Goal: Find specific page/section: Find specific page/section

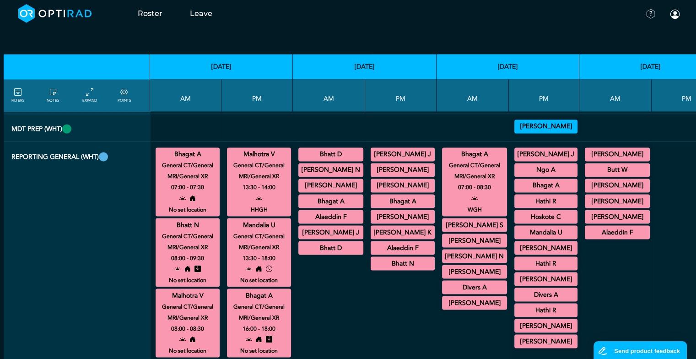
scroll to position [1542, 37]
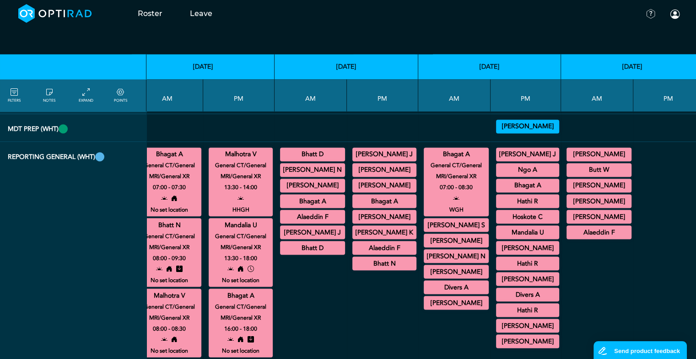
click at [527, 226] on summary "Mandalia U" at bounding box center [527, 231] width 60 height 11
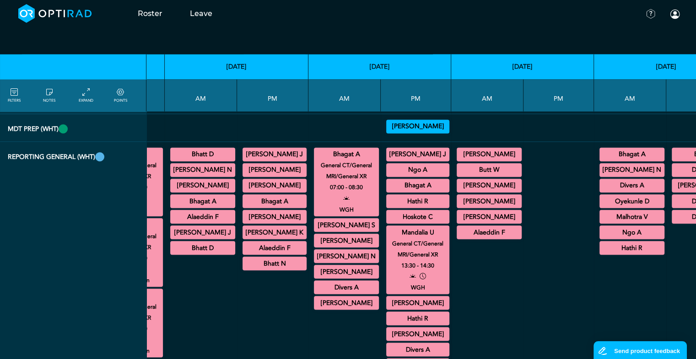
scroll to position [1542, 159]
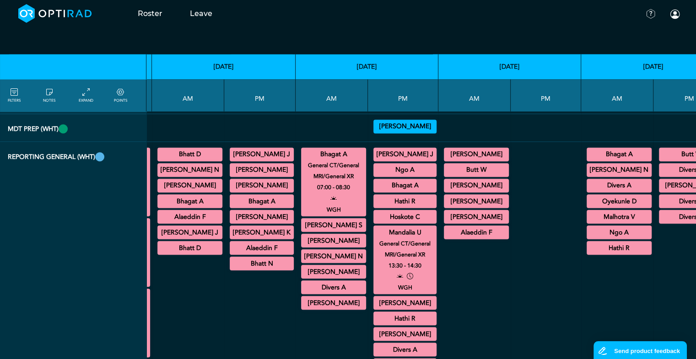
click at [615, 211] on summary "Malhotra V" at bounding box center [619, 216] width 62 height 11
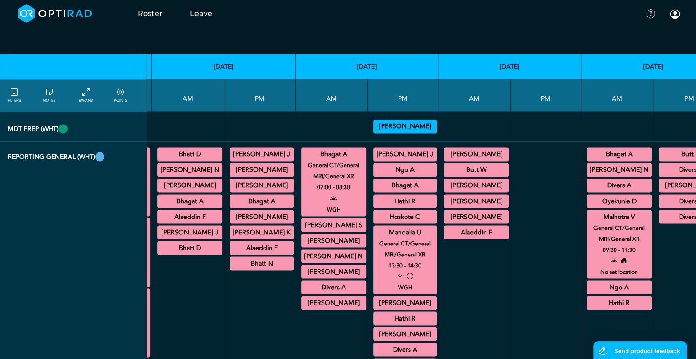
click at [468, 180] on summary "[PERSON_NAME]" at bounding box center [476, 185] width 62 height 11
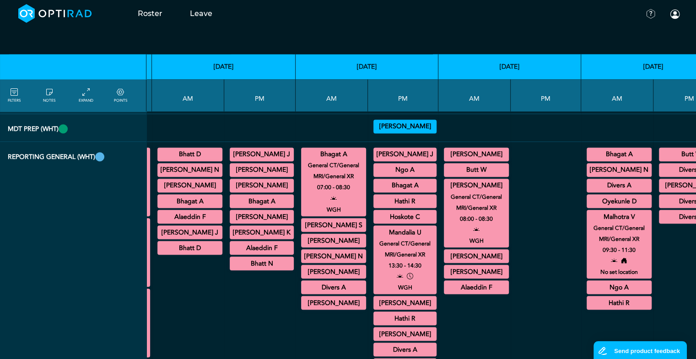
click at [465, 250] on summary "[PERSON_NAME]" at bounding box center [476, 255] width 62 height 11
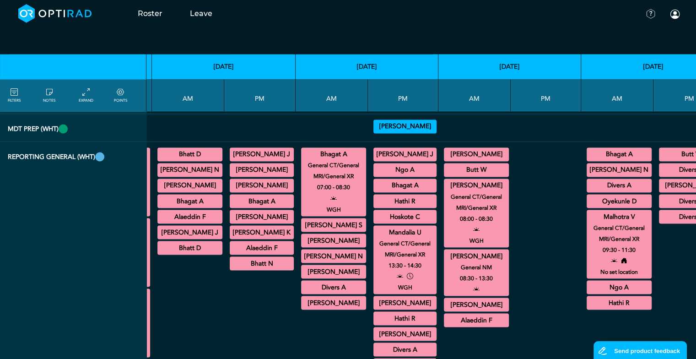
click at [330, 266] on summary "[PERSON_NAME]" at bounding box center [333, 271] width 62 height 11
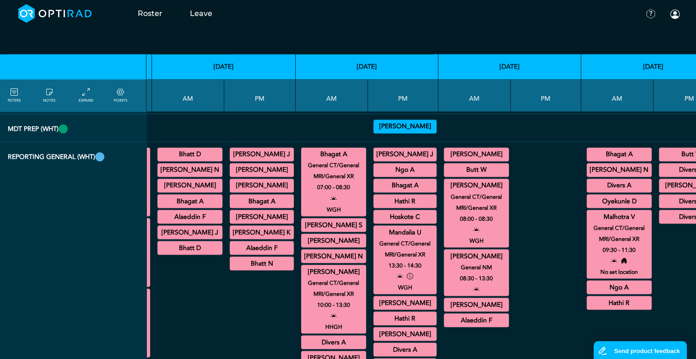
click at [664, 180] on summary "[PERSON_NAME]" at bounding box center [691, 185] width 62 height 11
click at [460, 250] on summary "[PERSON_NAME]" at bounding box center [476, 255] width 62 height 11
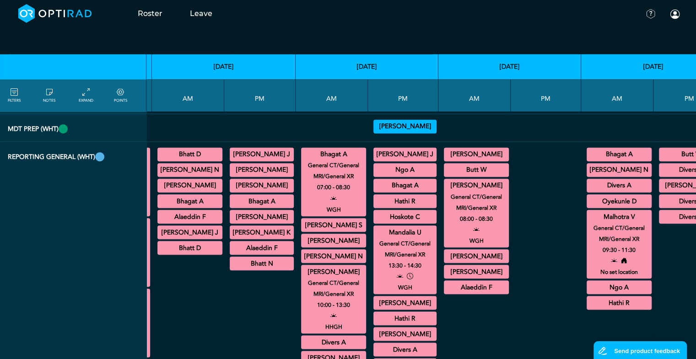
click at [302, 219] on summary "[PERSON_NAME] S" at bounding box center [333, 224] width 62 height 11
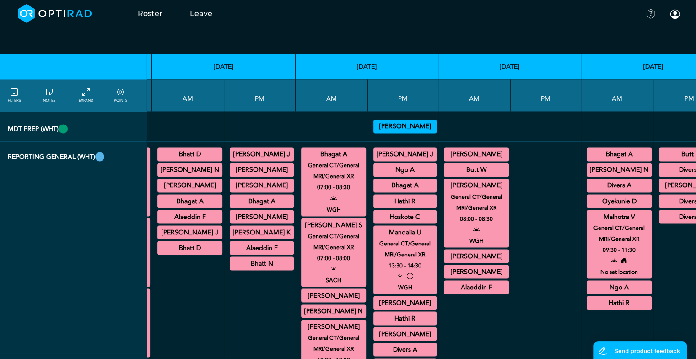
click at [302, 219] on summary "[PERSON_NAME] S" at bounding box center [333, 224] width 62 height 11
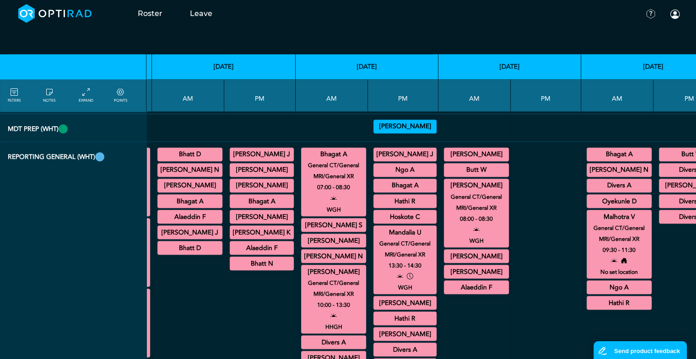
click at [273, 195] on summary "Bhagat A" at bounding box center [261, 200] width 61 height 11
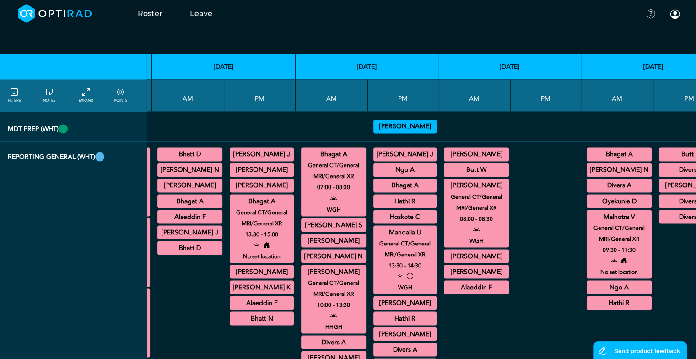
click at [194, 195] on summary "Bhagat A" at bounding box center [190, 200] width 62 height 11
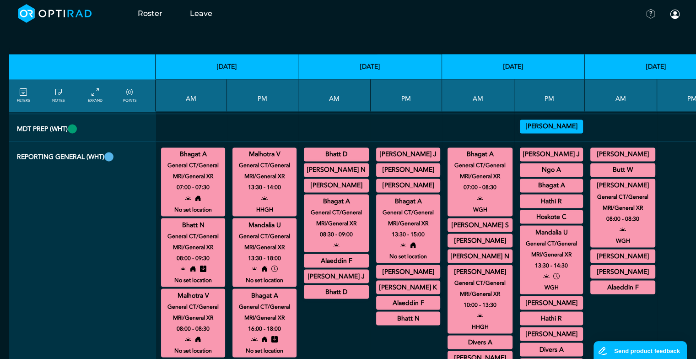
scroll to position [1542, 0]
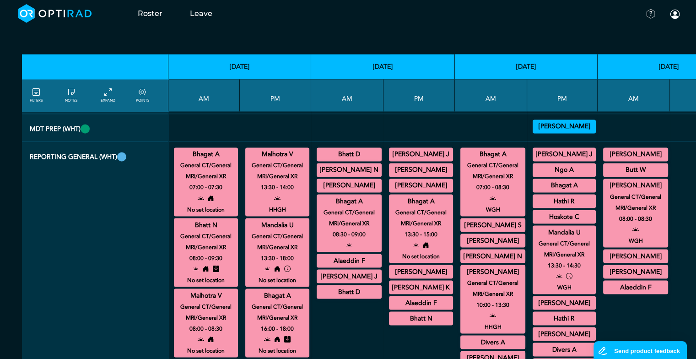
click at [396, 281] on summary "[PERSON_NAME] K" at bounding box center [420, 286] width 61 height 11
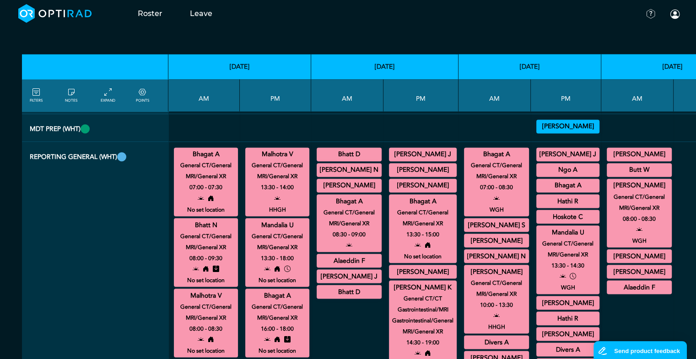
click at [345, 255] on summary "Alaeddin F" at bounding box center [349, 260] width 62 height 11
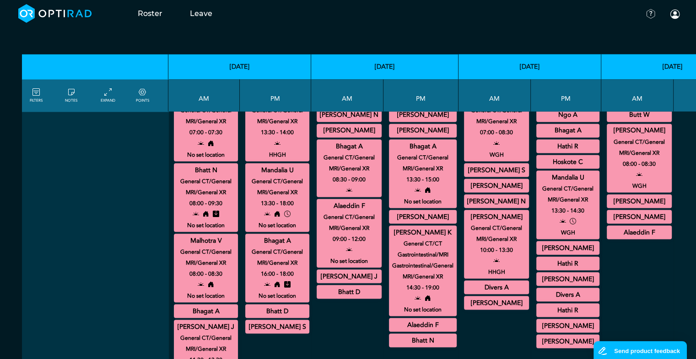
scroll to position [1615, 0]
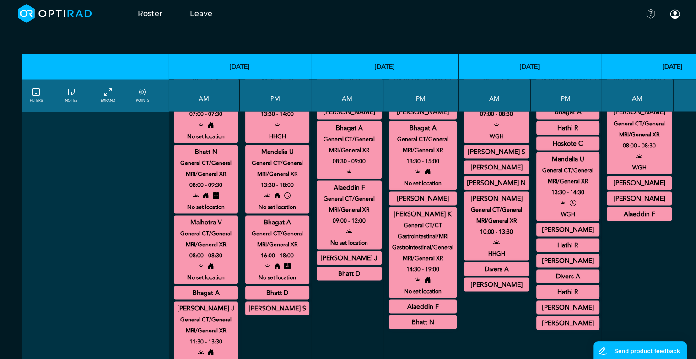
click at [213, 287] on summary "Bhagat A" at bounding box center [205, 292] width 61 height 11
click at [295, 287] on summary "Bhatt D" at bounding box center [277, 292] width 61 height 11
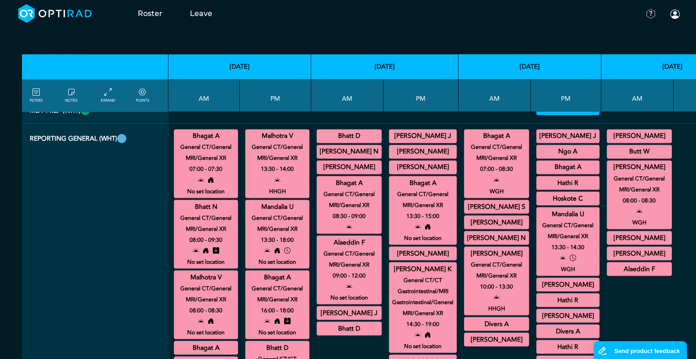
scroll to position [1542, 0]
